Goal: Task Accomplishment & Management: Use online tool/utility

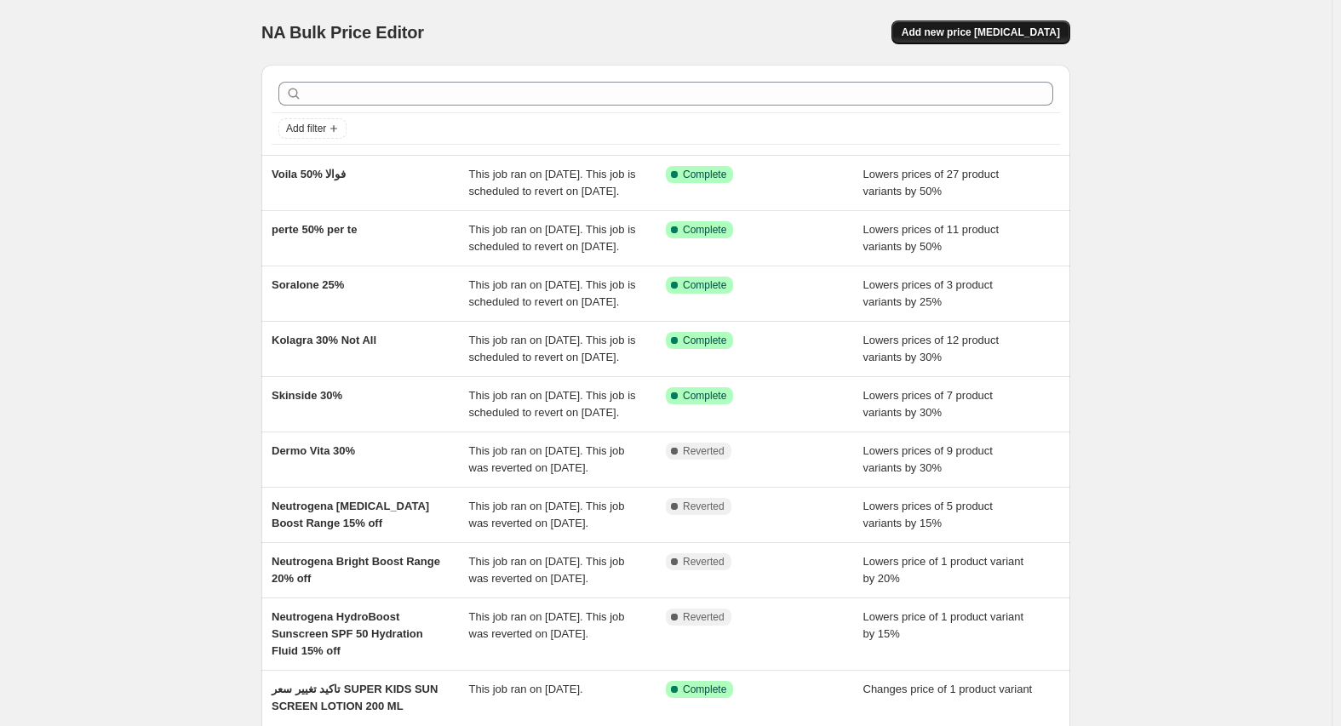
click at [1005, 35] on span "Add new price [MEDICAL_DATA]" at bounding box center [981, 33] width 158 height 14
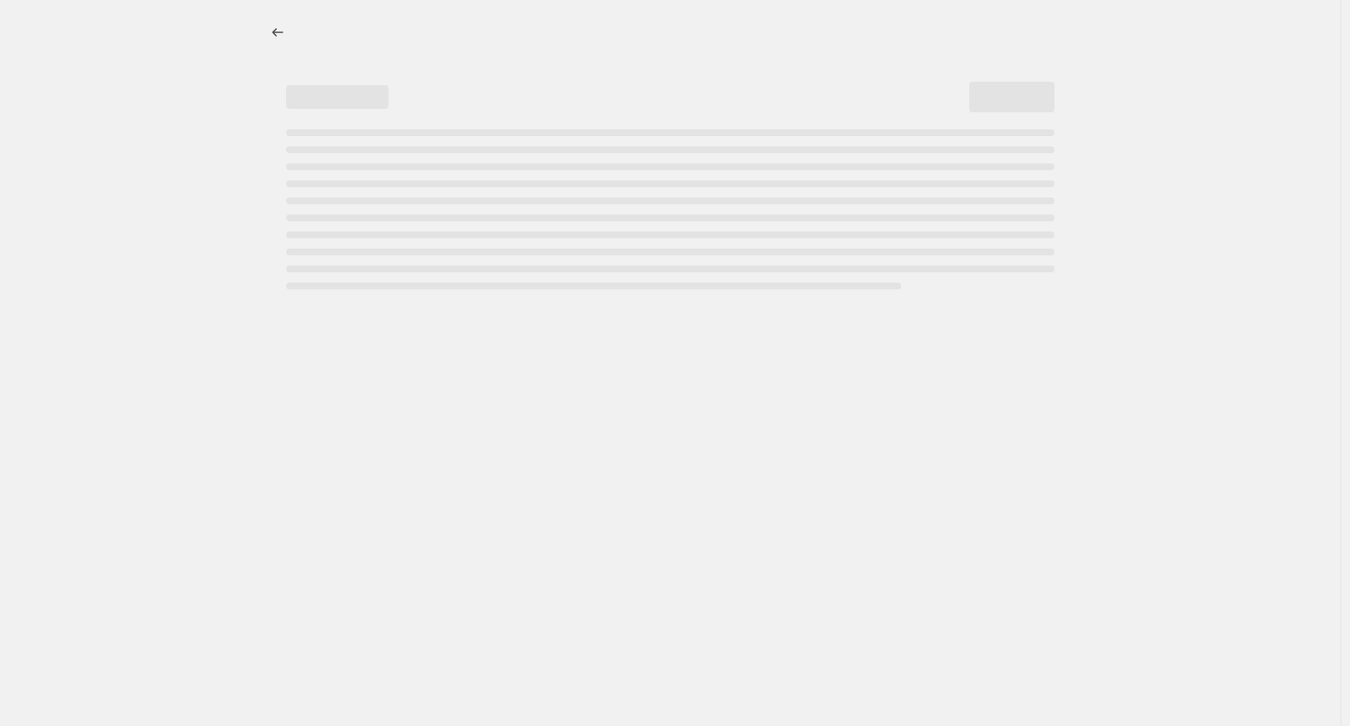
select select "percentage"
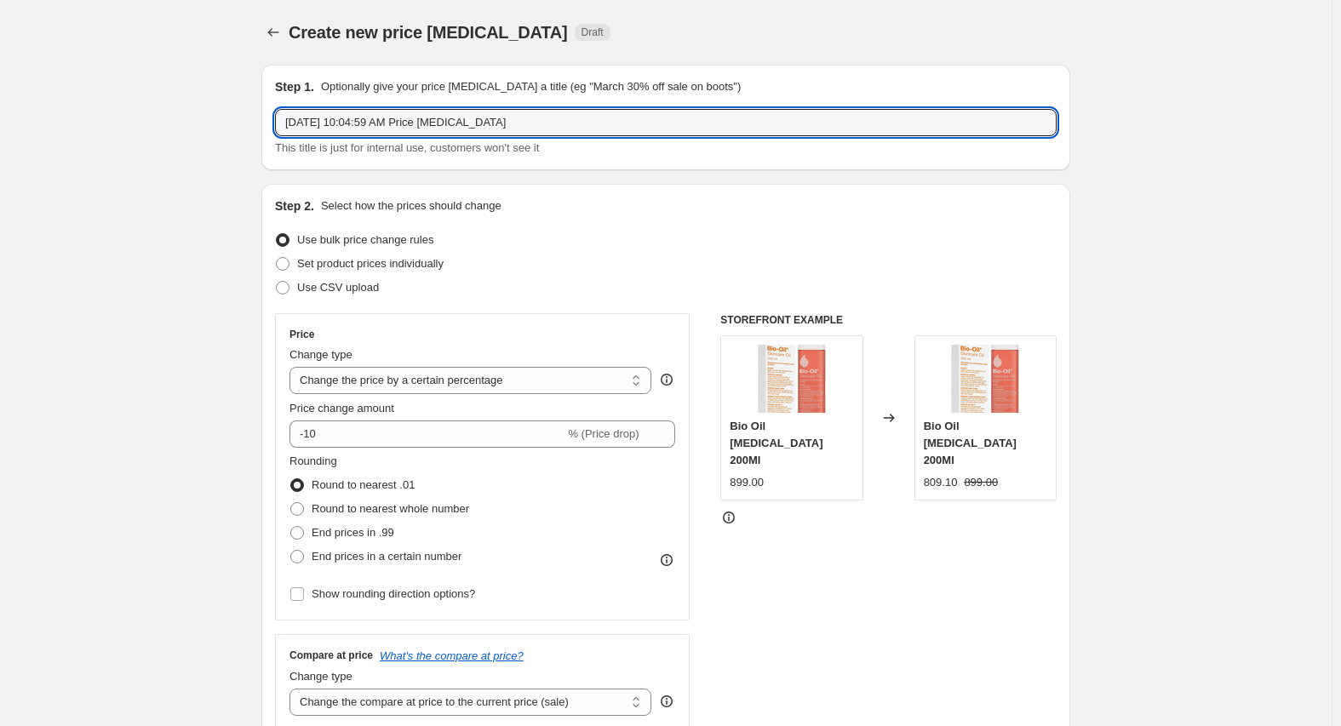
drag, startPoint x: 542, startPoint y: 118, endPoint x: 8, endPoint y: 114, distance: 534.8
type input "Aug Camp 1:10/9/2025"
click at [331, 281] on span "Use CSV upload" at bounding box center [338, 287] width 82 height 13
click at [277, 281] on input "Use CSV upload" at bounding box center [276, 281] width 1 height 1
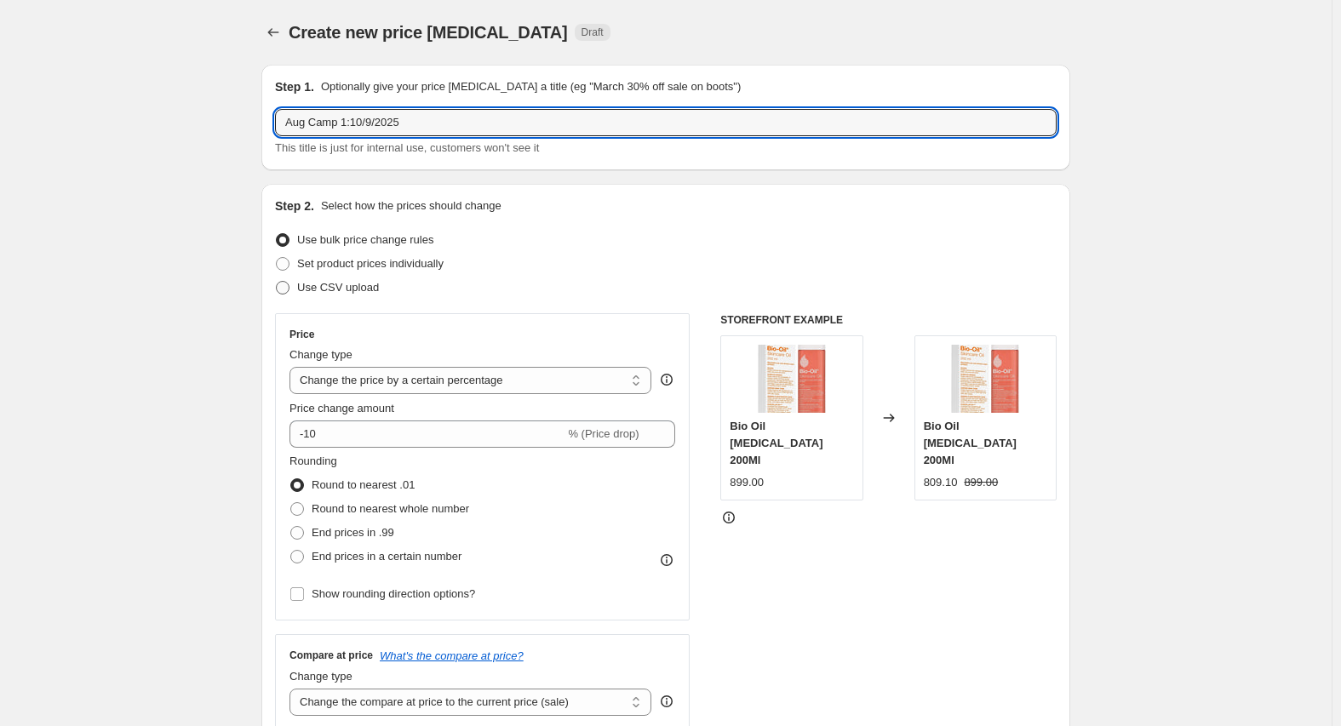
radio input "true"
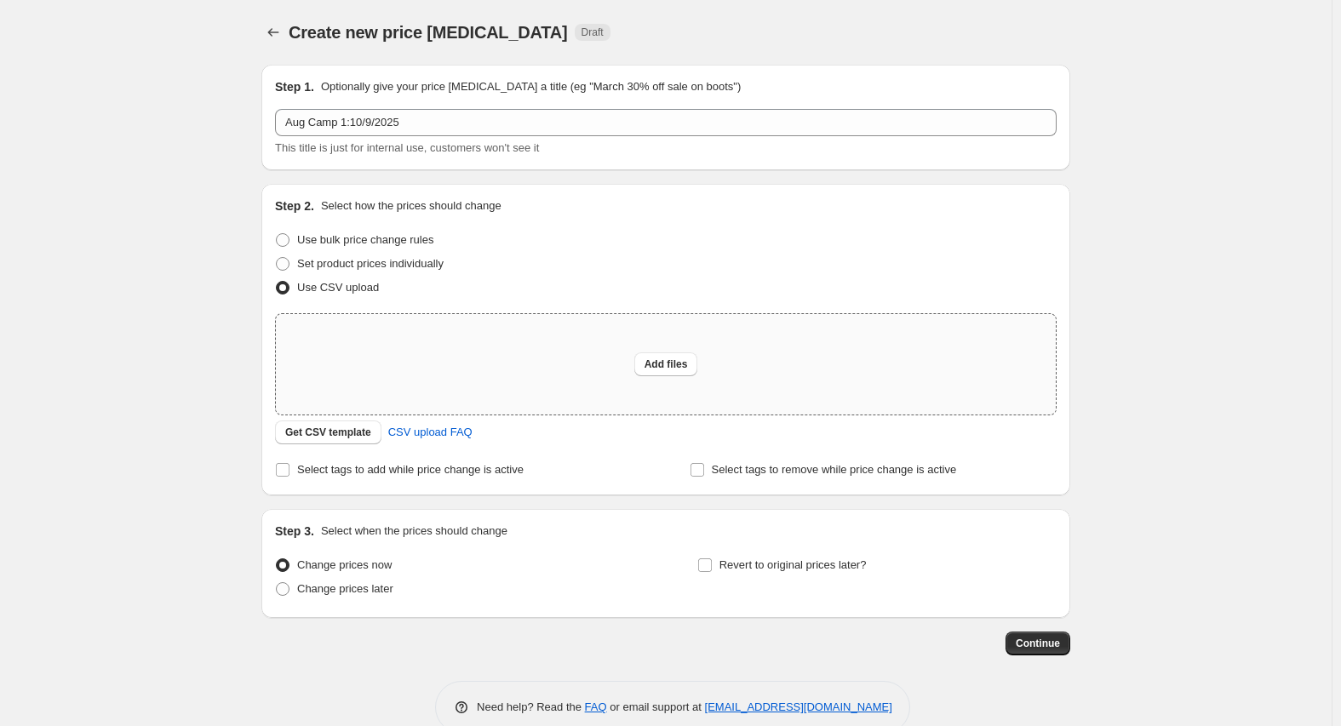
click at [638, 360] on div "Add files" at bounding box center [666, 364] width 780 height 100
type input "C:\fakepath\عروض سبتمبر - Aug Campine 1_10_9.csv"
click at [645, 360] on button "Add files" at bounding box center [666, 365] width 64 height 24
type input "C:\fakepath\عروض سبتمبر - Aug Campine 1_10_9.csv"
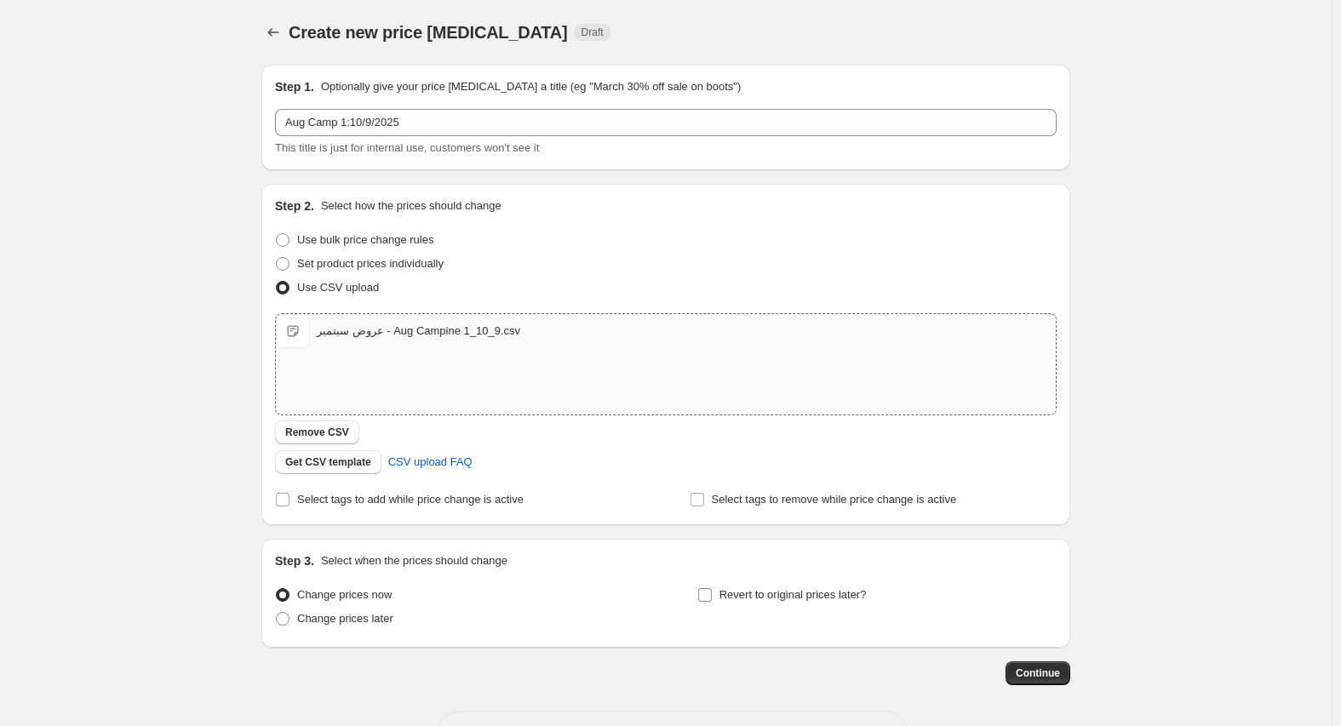
click at [780, 599] on span "Revert to original prices later?" at bounding box center [793, 594] width 147 height 13
click at [712, 599] on input "Revert to original prices later?" at bounding box center [705, 595] width 14 height 14
checkbox input "true"
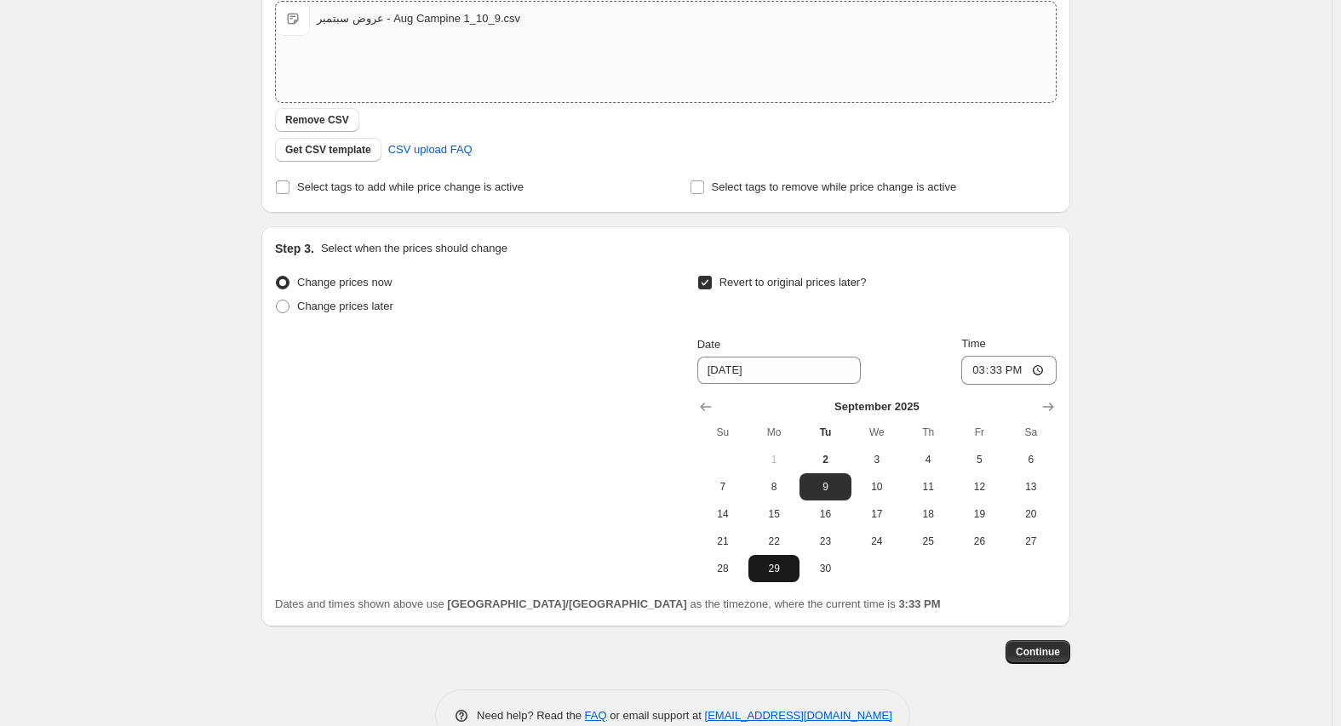
scroll to position [341, 0]
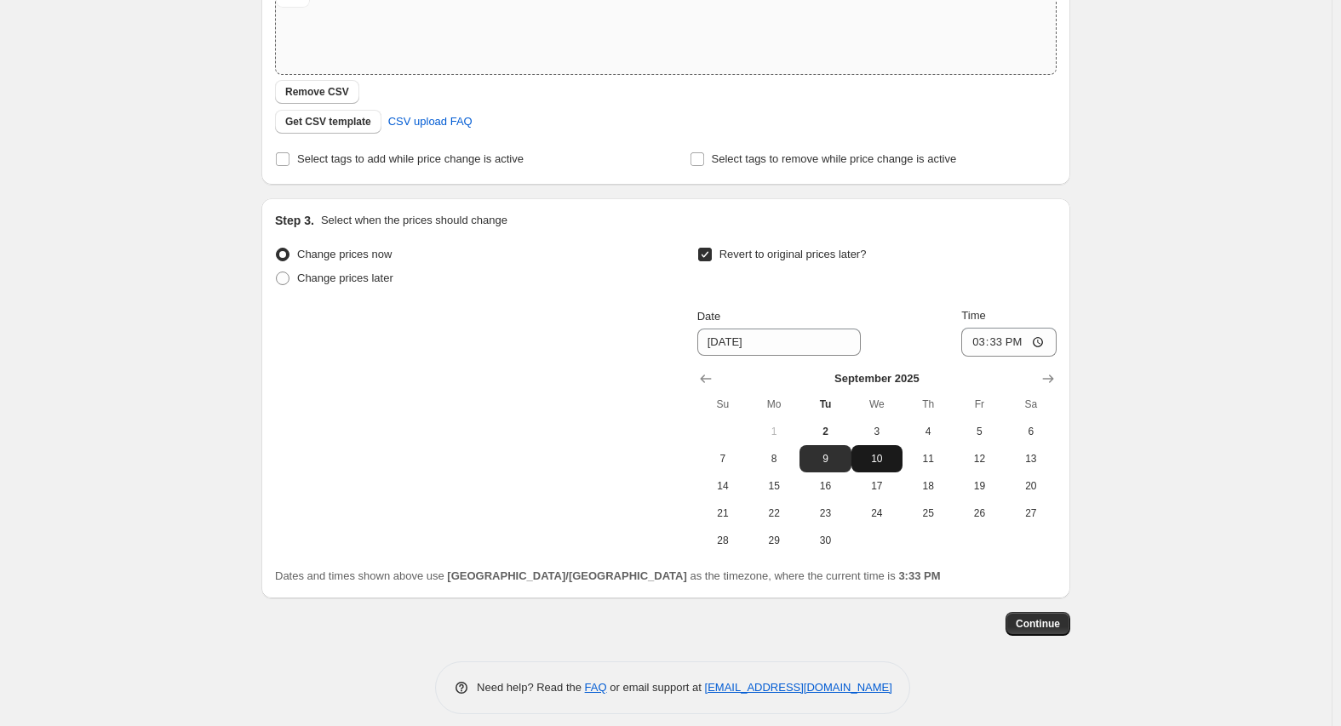
click at [881, 462] on span "10" at bounding box center [876, 459] width 37 height 14
type input "[DATE]"
click at [978, 342] on input "15:33" at bounding box center [1008, 342] width 95 height 29
type input "23:59"
click at [1049, 620] on span "Continue" at bounding box center [1038, 624] width 44 height 14
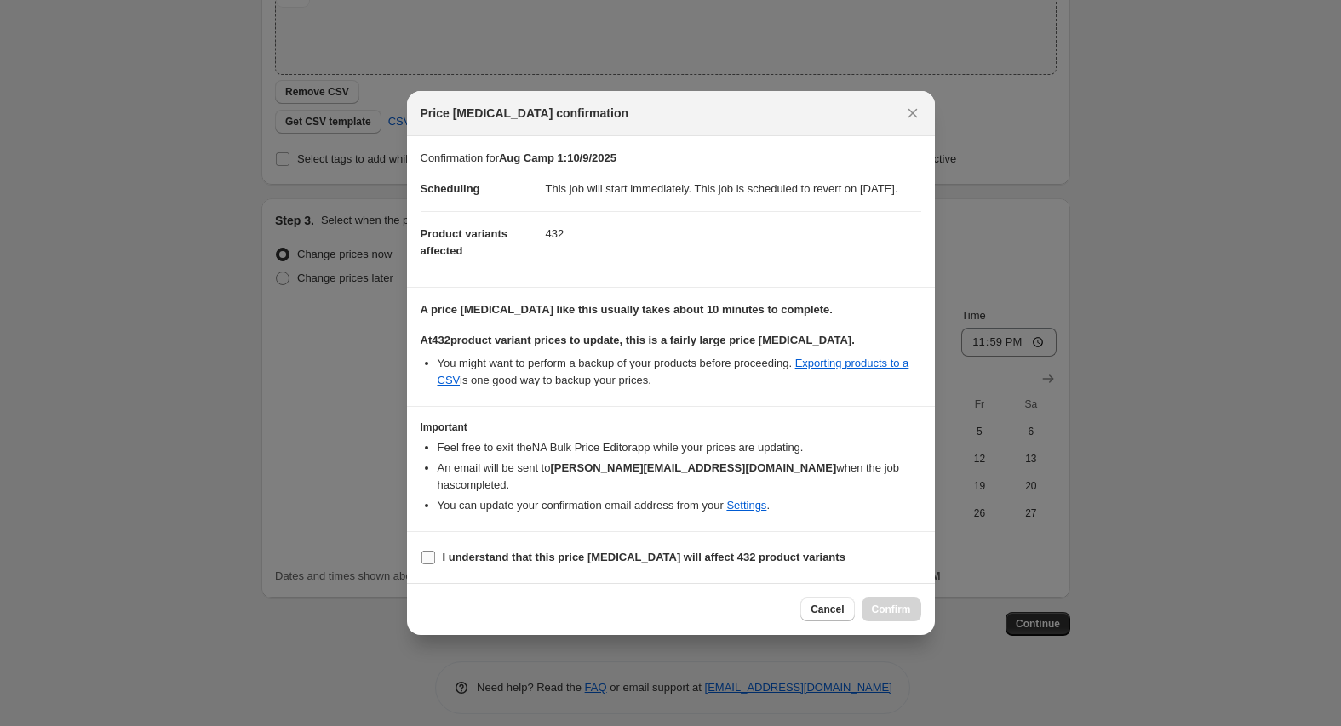
click at [602, 559] on b "I understand that this price [MEDICAL_DATA] will affect 432 product variants" at bounding box center [644, 557] width 403 height 13
click at [435, 559] on input "I understand that this price [MEDICAL_DATA] will affect 432 product variants" at bounding box center [429, 558] width 14 height 14
checkbox input "true"
drag, startPoint x: 669, startPoint y: 113, endPoint x: 577, endPoint y: 98, distance: 93.2
click at [577, 98] on div "Price [MEDICAL_DATA] confirmation" at bounding box center [671, 113] width 528 height 45
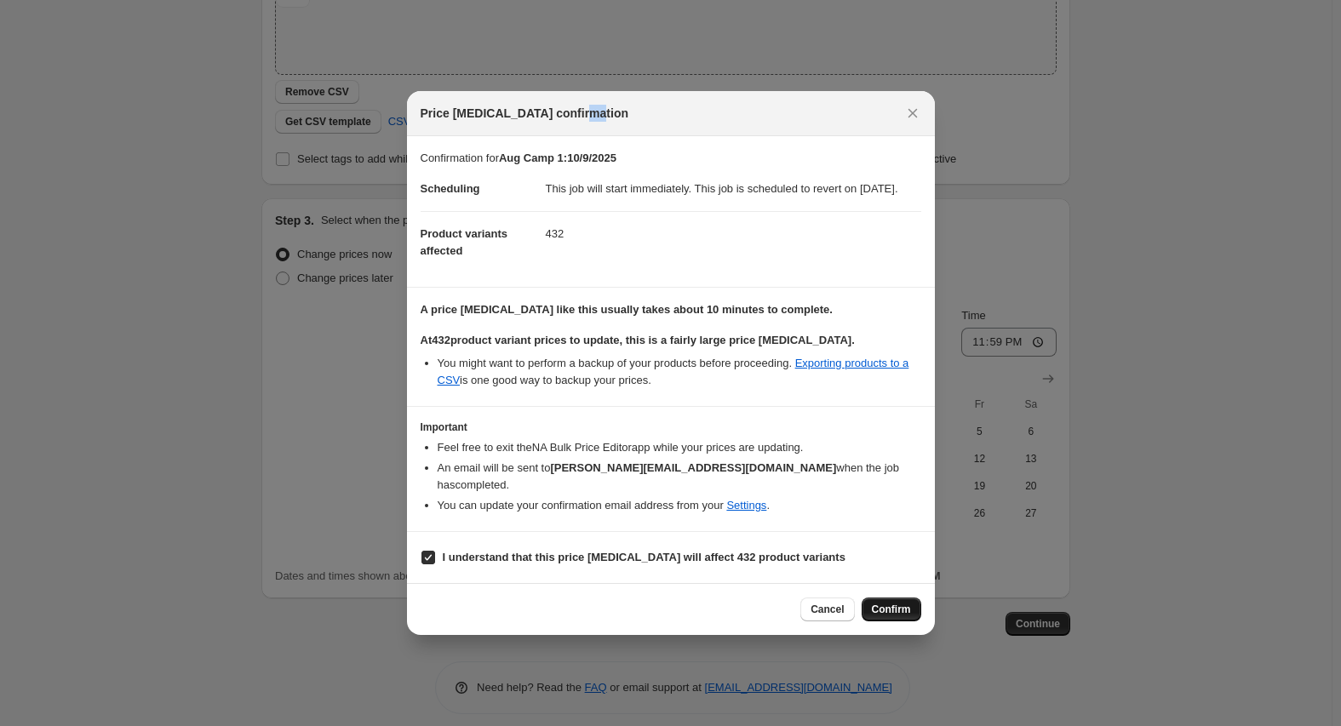
click at [883, 615] on span "Confirm" at bounding box center [891, 610] width 39 height 14
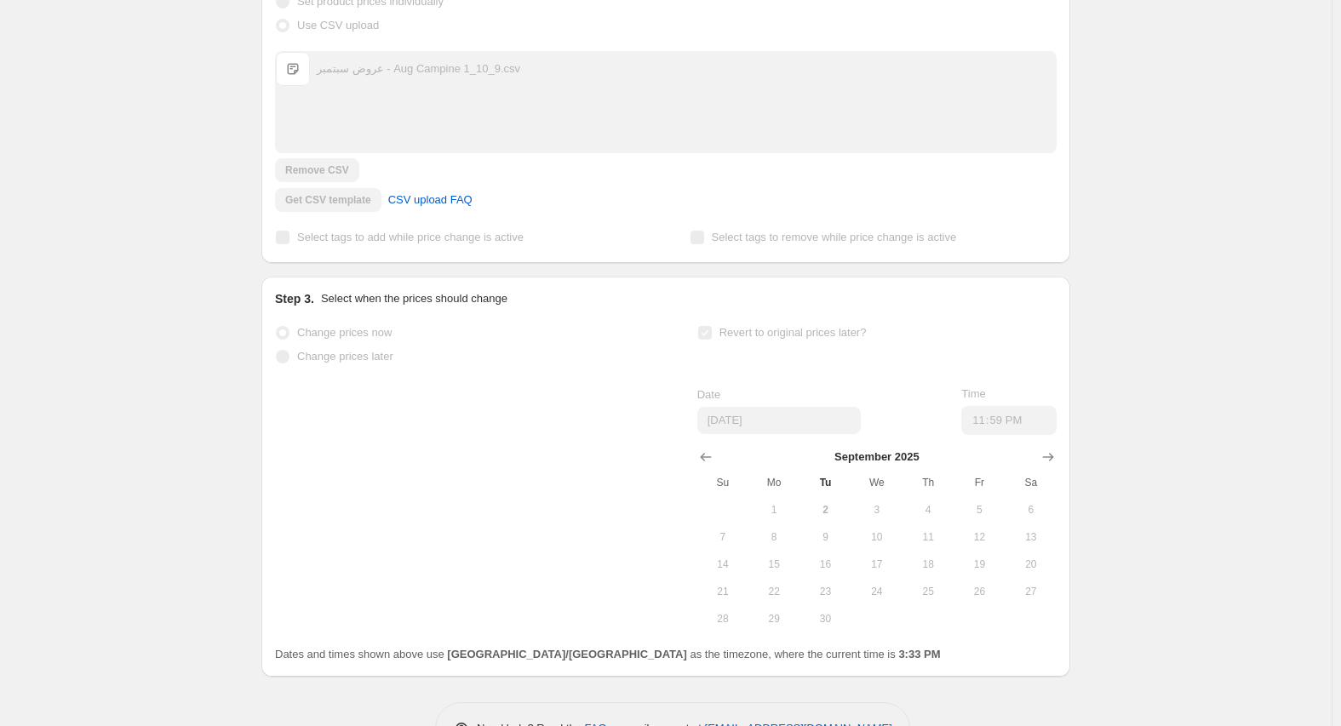
scroll to position [385, 0]
